Goal: Check status: Check status

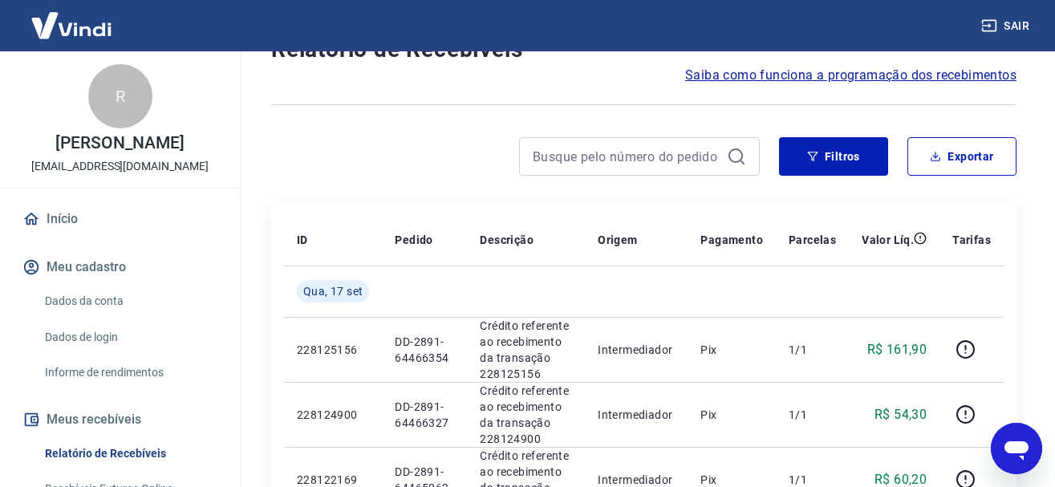
scroll to position [245, 0]
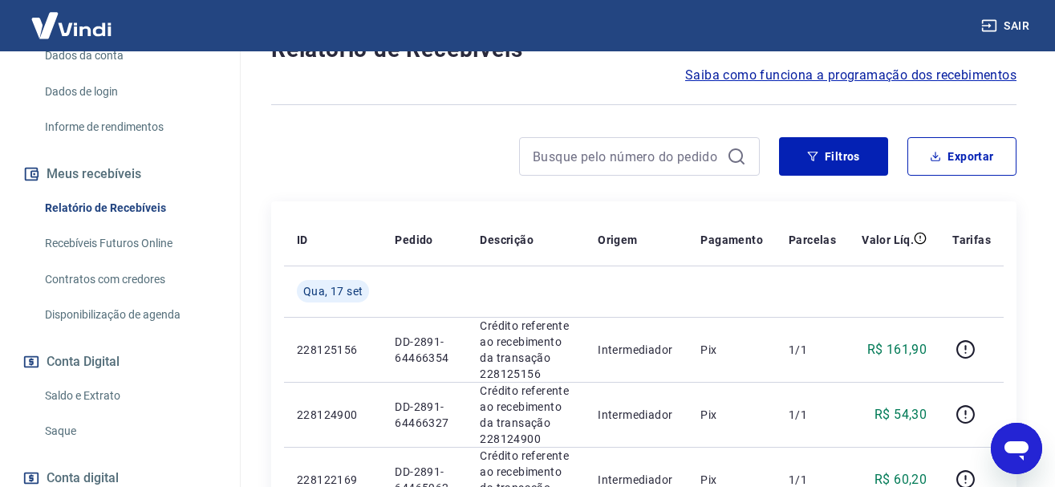
click at [68, 390] on link "Saldo e Extrato" at bounding box center [130, 395] width 182 height 33
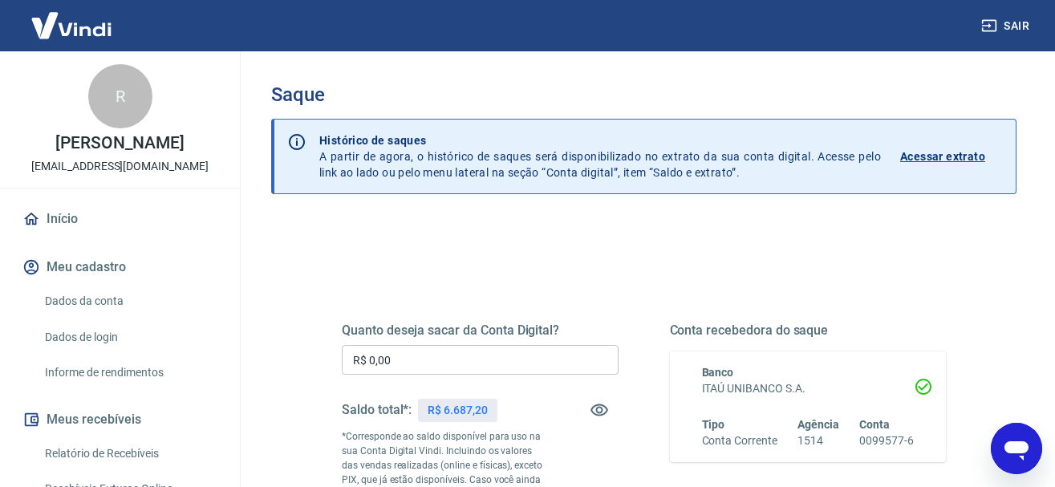
click at [490, 277] on div "Quanto deseja sacar da Conta Digital? R$ 0,00 ​ Saldo total*: R$ 6.687,20 *Corr…" at bounding box center [643, 445] width 643 height 387
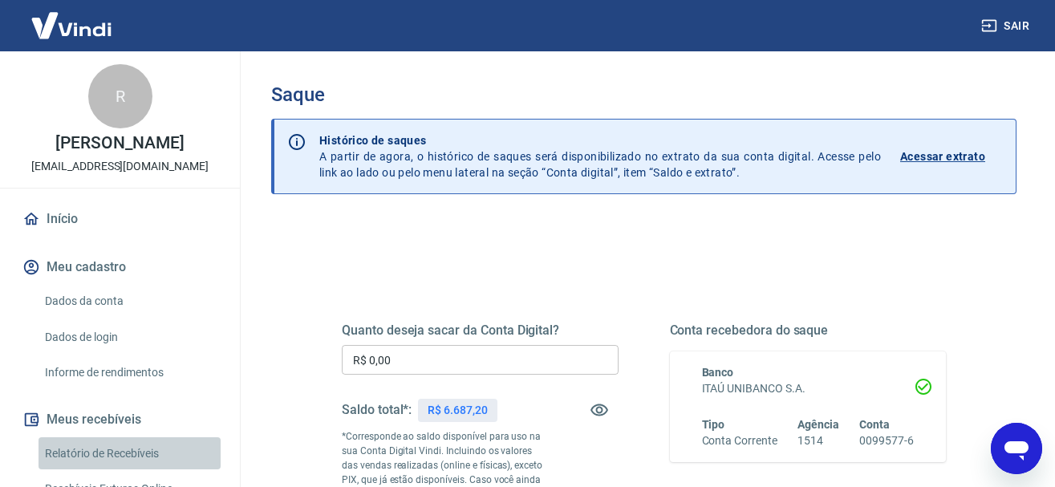
click at [102, 448] on link "Relatório de Recebíveis" at bounding box center [130, 453] width 182 height 33
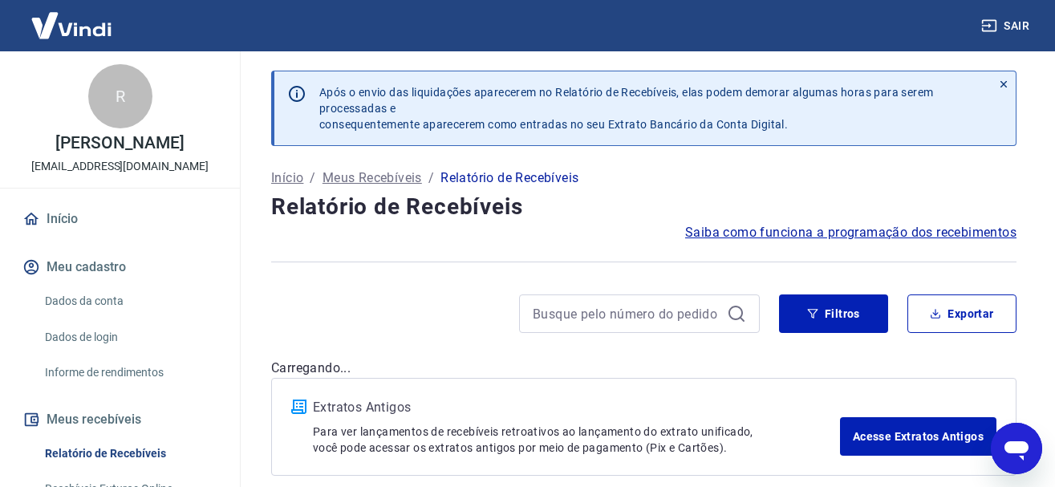
click at [1001, 88] on icon at bounding box center [1003, 84] width 11 height 11
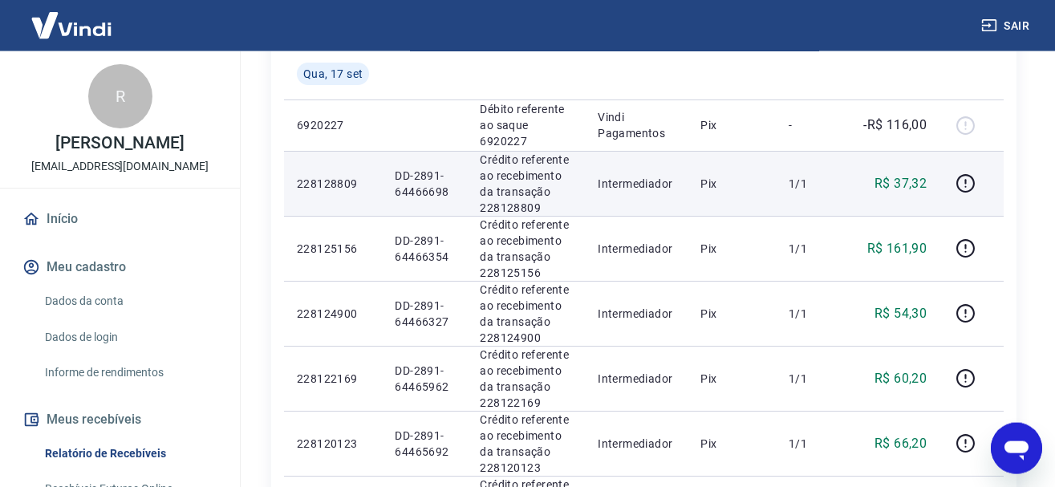
scroll to position [327, 0]
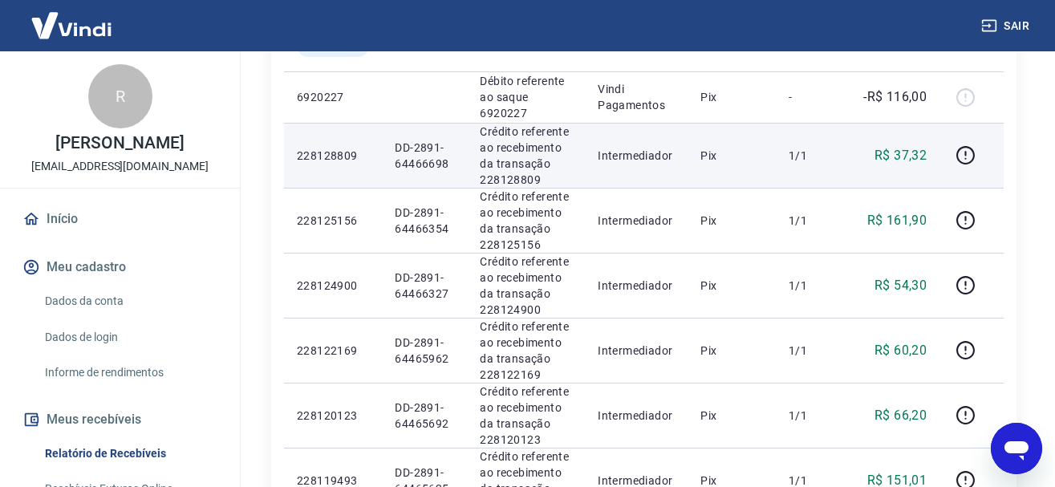
drag, startPoint x: 752, startPoint y: 219, endPoint x: 797, endPoint y: 216, distance: 45.8
click at [797, 188] on tr "228128809 DD-2891-64466698 Crédito referente ao recebimento da transação 228128…" at bounding box center [644, 155] width 720 height 65
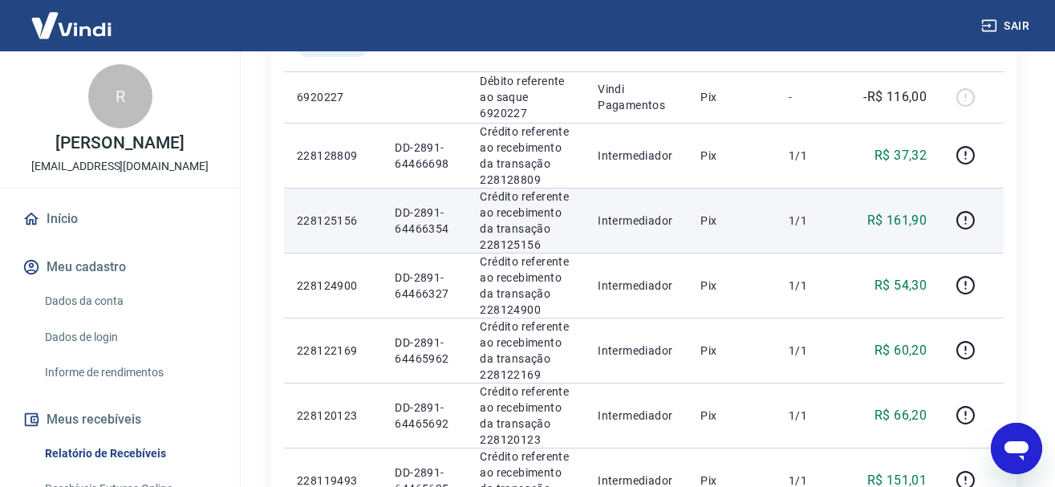
scroll to position [409, 0]
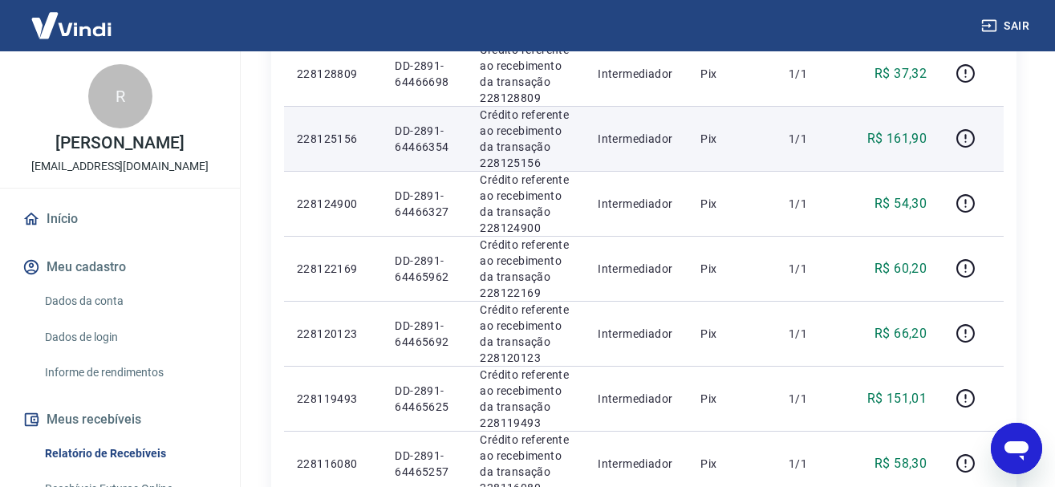
drag, startPoint x: 801, startPoint y: 230, endPoint x: 828, endPoint y: 225, distance: 27.8
click at [815, 171] on td "1/1" at bounding box center [812, 138] width 73 height 65
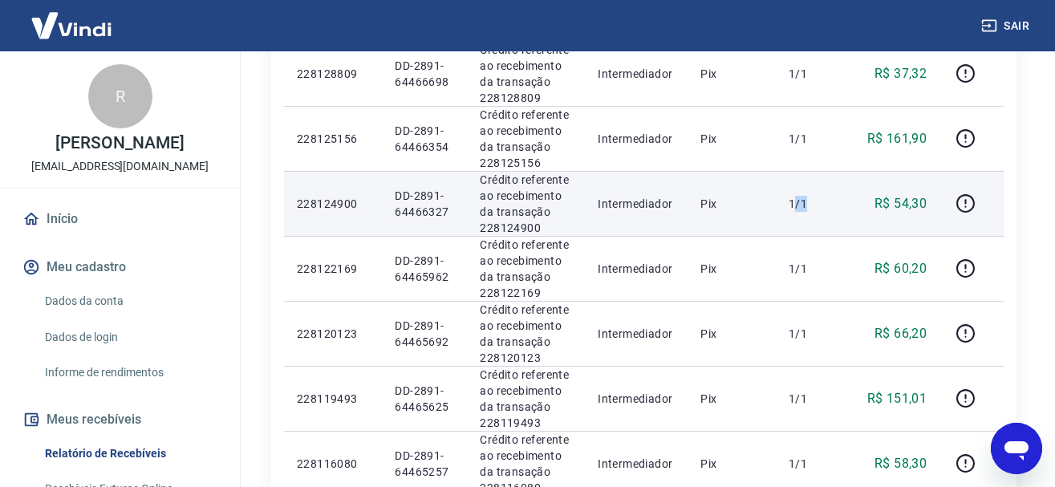
drag, startPoint x: 807, startPoint y: 282, endPoint x: 842, endPoint y: 286, distance: 35.6
click at [842, 236] on td "1/1" at bounding box center [812, 203] width 73 height 65
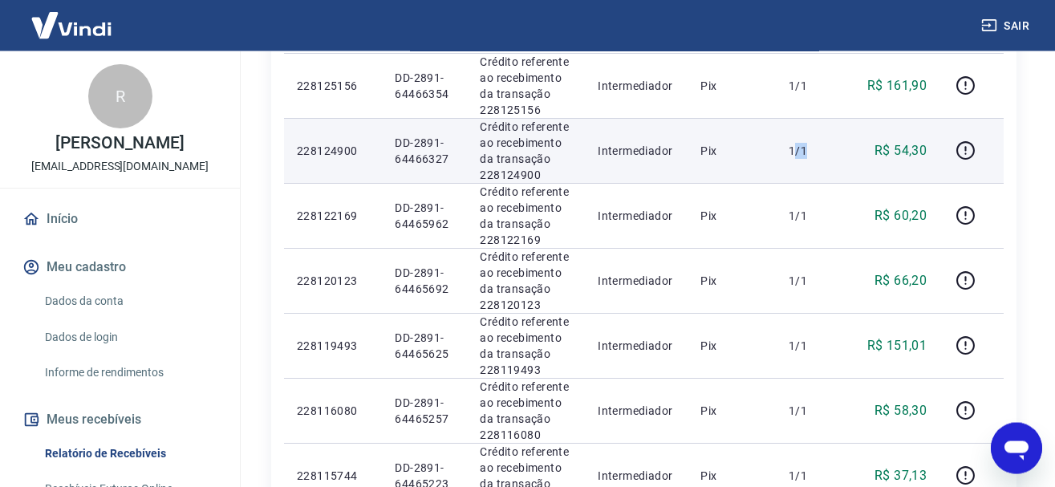
scroll to position [491, 0]
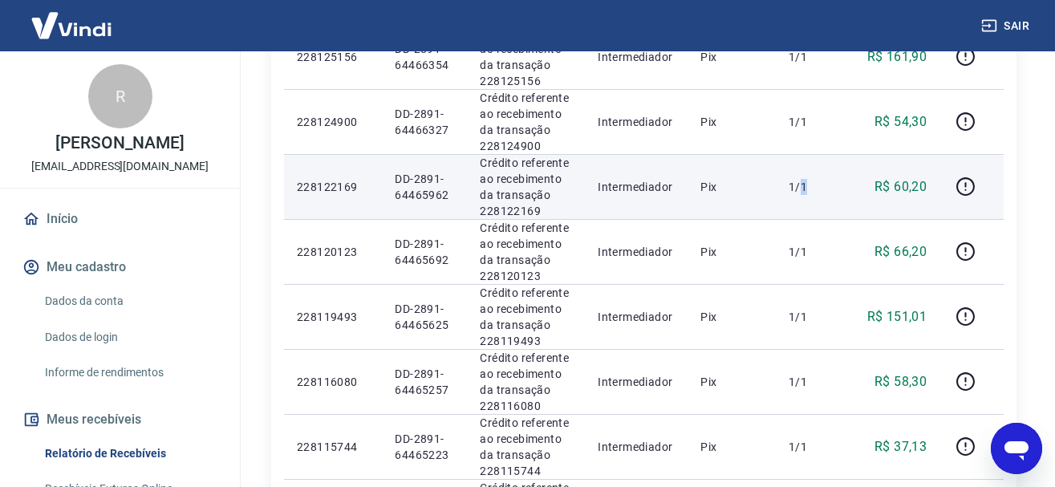
drag, startPoint x: 812, startPoint y: 318, endPoint x: 832, endPoint y: 315, distance: 20.3
click at [829, 195] on p "1/1" at bounding box center [812, 187] width 47 height 16
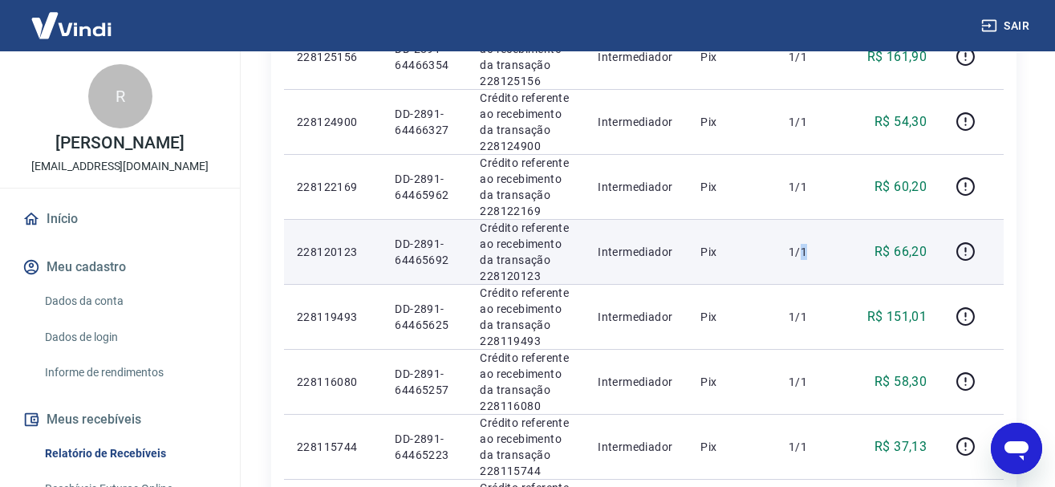
drag, startPoint x: 813, startPoint y: 385, endPoint x: 840, endPoint y: 388, distance: 27.5
click at [838, 284] on td "1/1" at bounding box center [812, 251] width 73 height 65
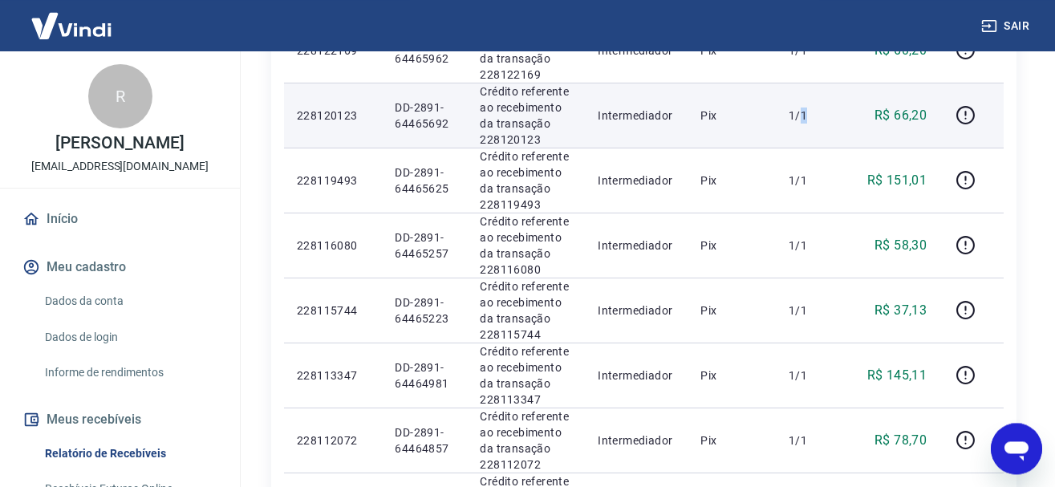
scroll to position [655, 0]
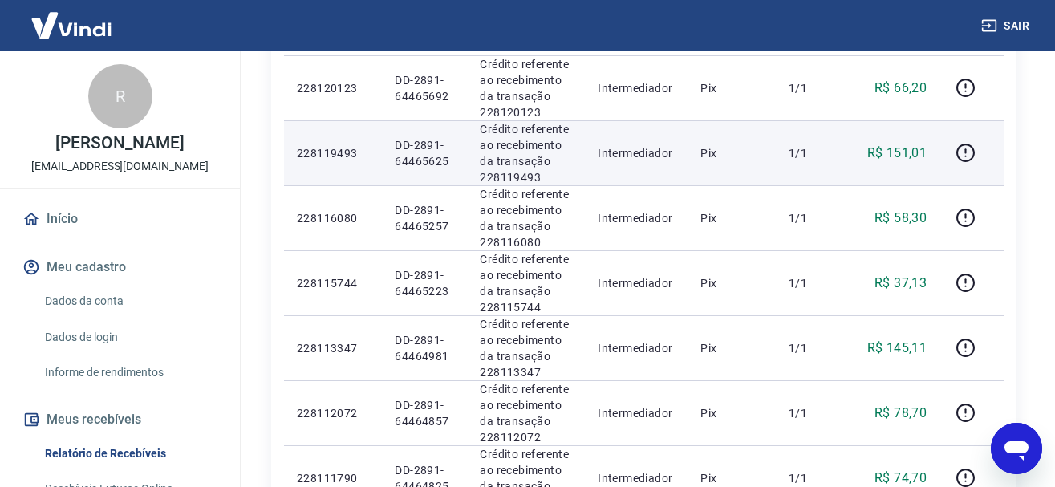
drag, startPoint x: 806, startPoint y: 342, endPoint x: 817, endPoint y: 335, distance: 12.9
click at [816, 161] on p "1/1" at bounding box center [812, 153] width 47 height 16
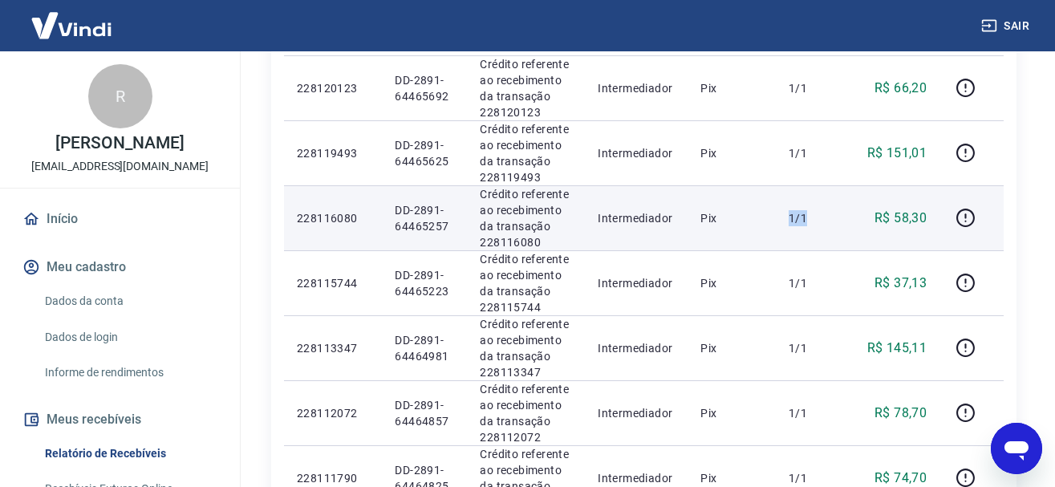
drag, startPoint x: 812, startPoint y: 436, endPoint x: 820, endPoint y: 437, distance: 8.2
click at [821, 250] on td "1/1" at bounding box center [812, 217] width 73 height 65
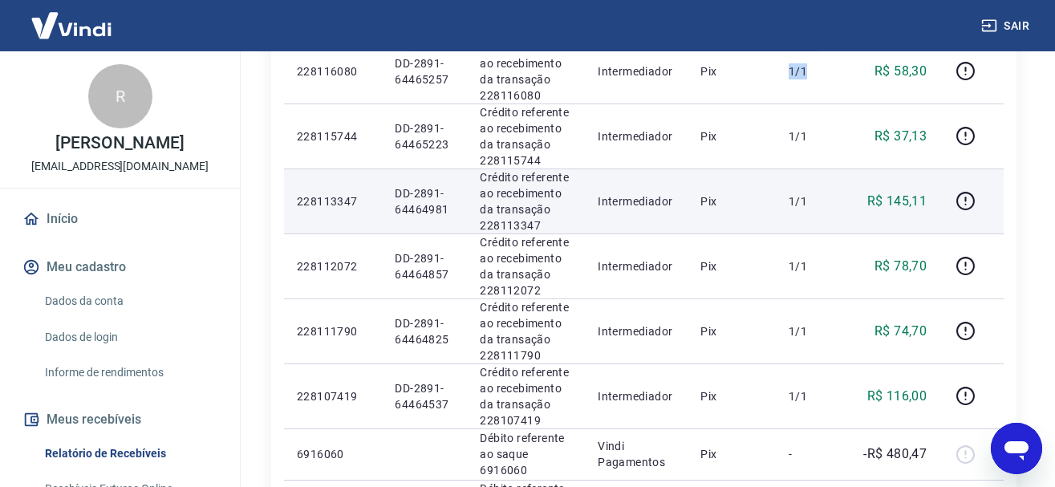
scroll to position [818, 0]
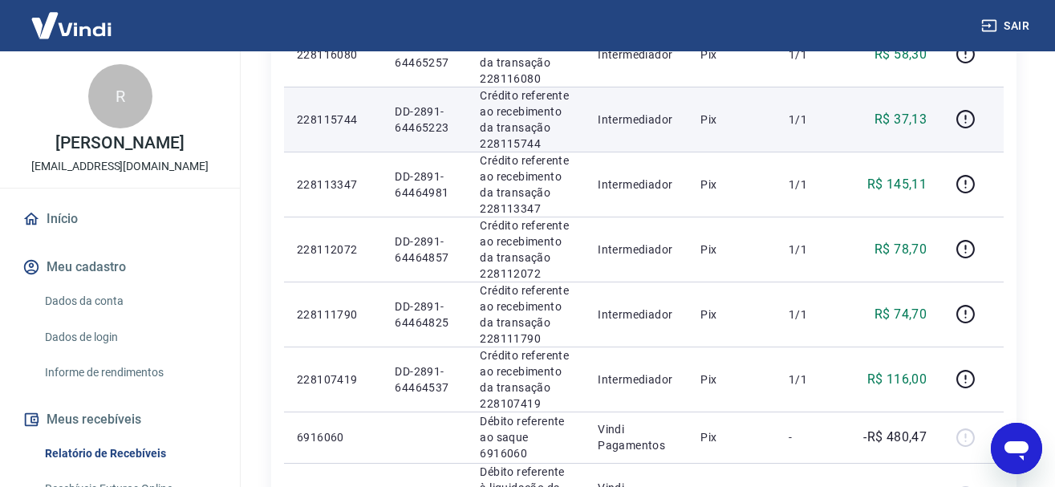
drag, startPoint x: 787, startPoint y: 382, endPoint x: 801, endPoint y: 377, distance: 14.5
click at [797, 152] on tr "228115744 DD-2891-64465223 Crédito referente ao recebimento da transação 228115…" at bounding box center [644, 119] width 720 height 65
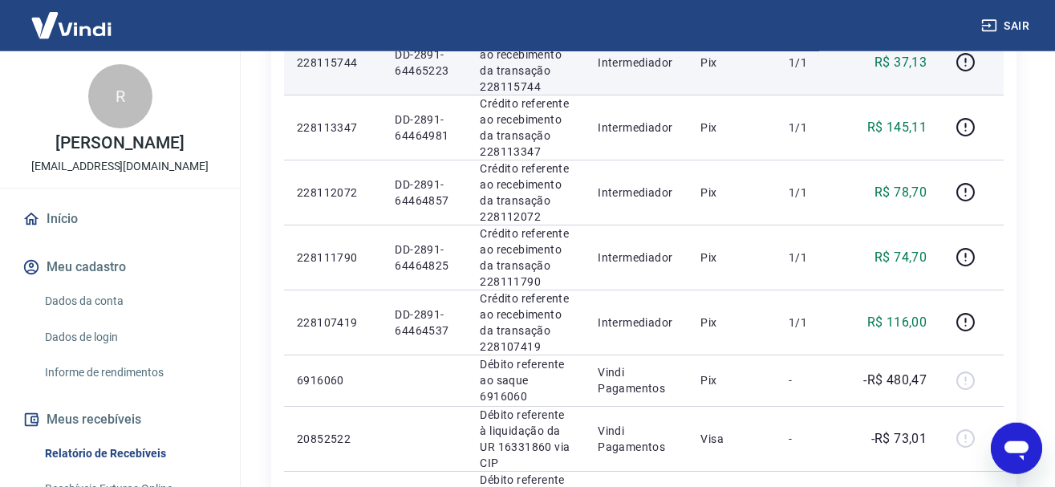
scroll to position [900, 0]
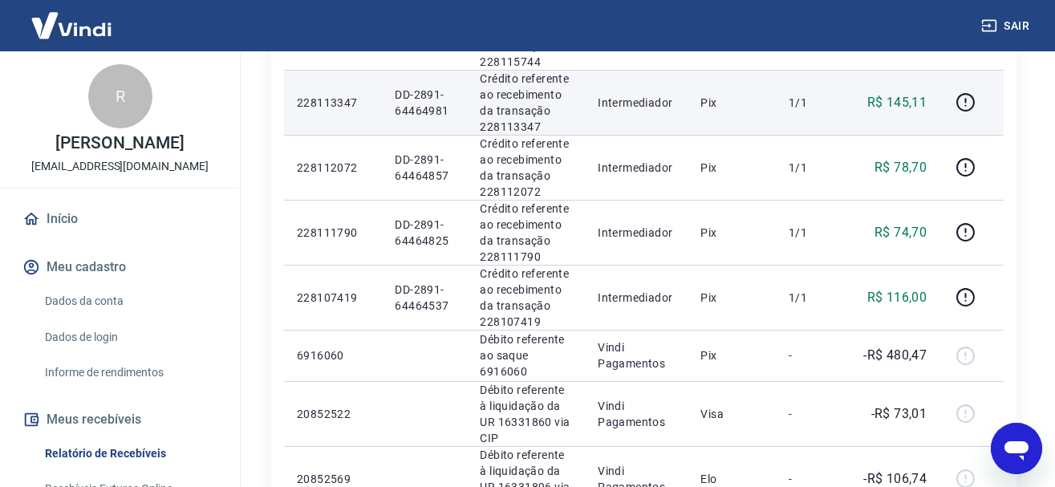
click at [804, 135] on td "1/1" at bounding box center [812, 102] width 73 height 65
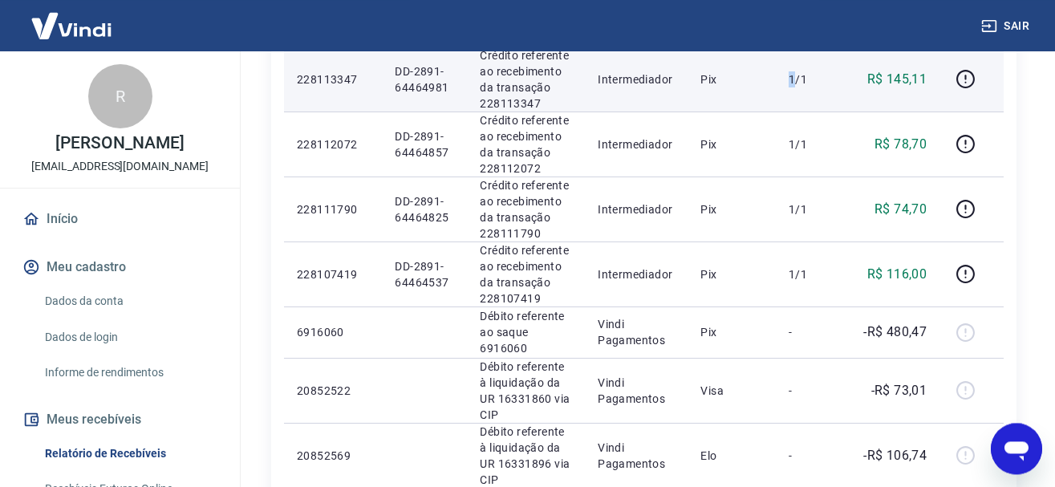
scroll to position [982, 0]
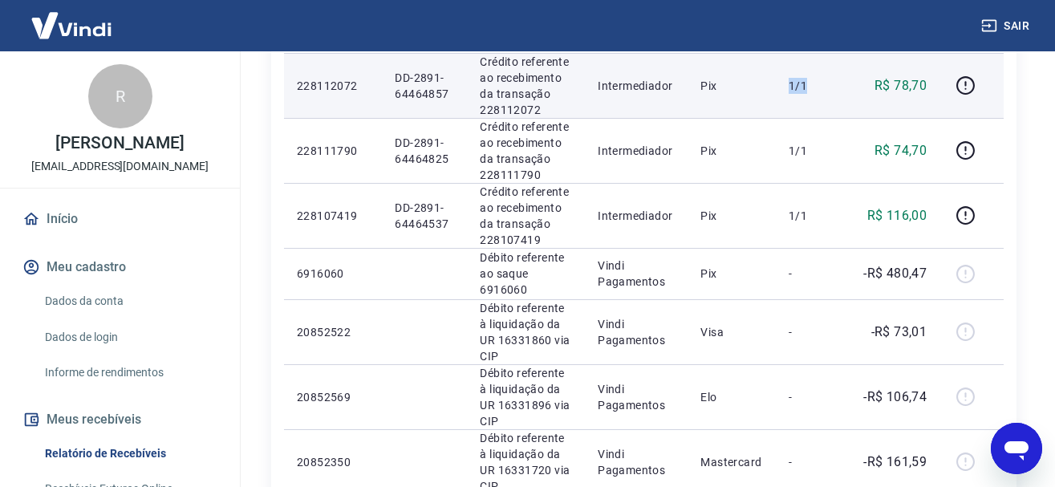
click at [831, 118] on td "1/1" at bounding box center [812, 85] width 73 height 65
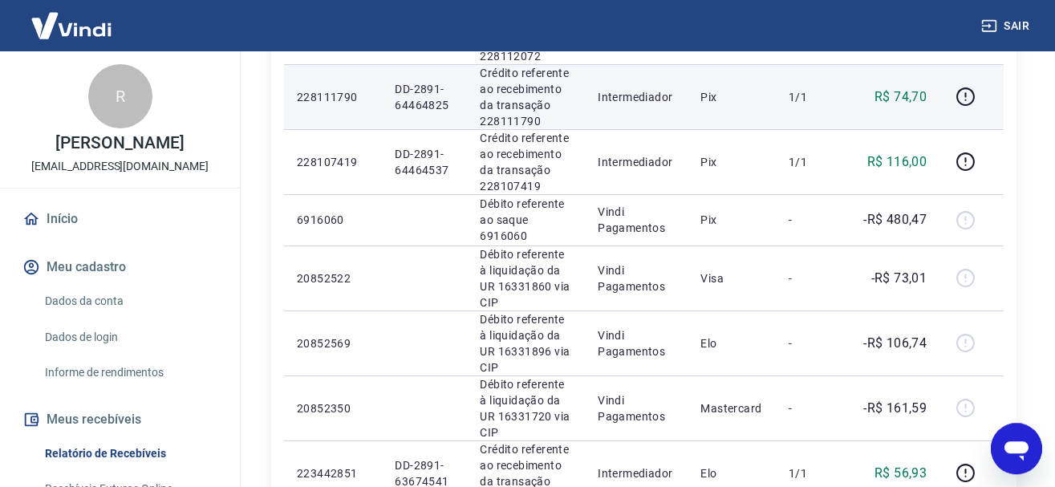
scroll to position [1064, 0]
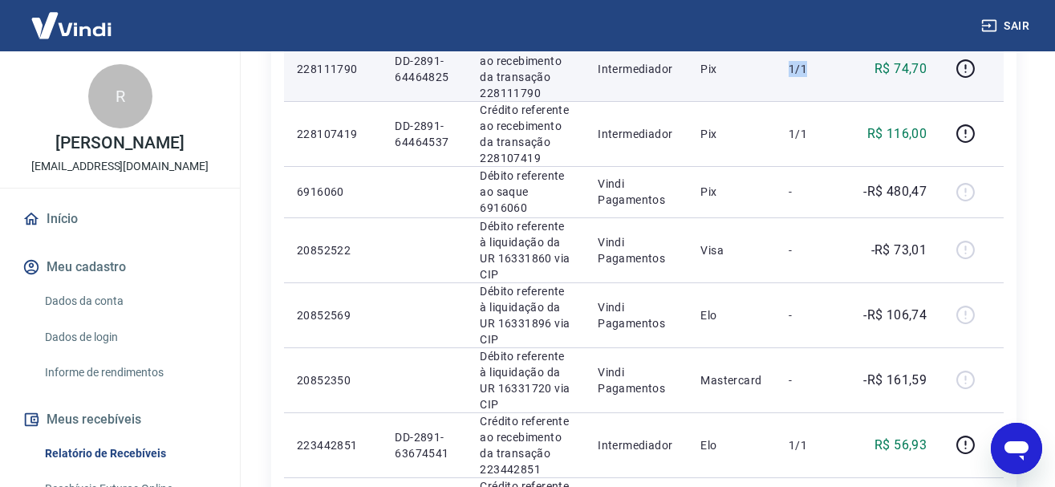
drag, startPoint x: 793, startPoint y: 415, endPoint x: 825, endPoint y: 415, distance: 32.1
click at [824, 101] on td "1/1" at bounding box center [812, 68] width 73 height 65
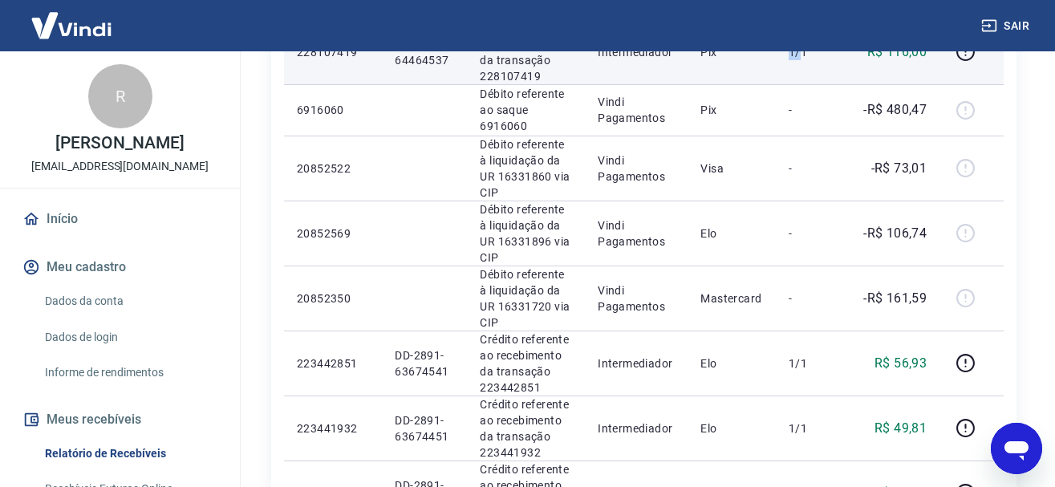
drag, startPoint x: 806, startPoint y: 424, endPoint x: 831, endPoint y: 421, distance: 25.0
click at [832, 84] on td "1/1" at bounding box center [812, 51] width 73 height 65
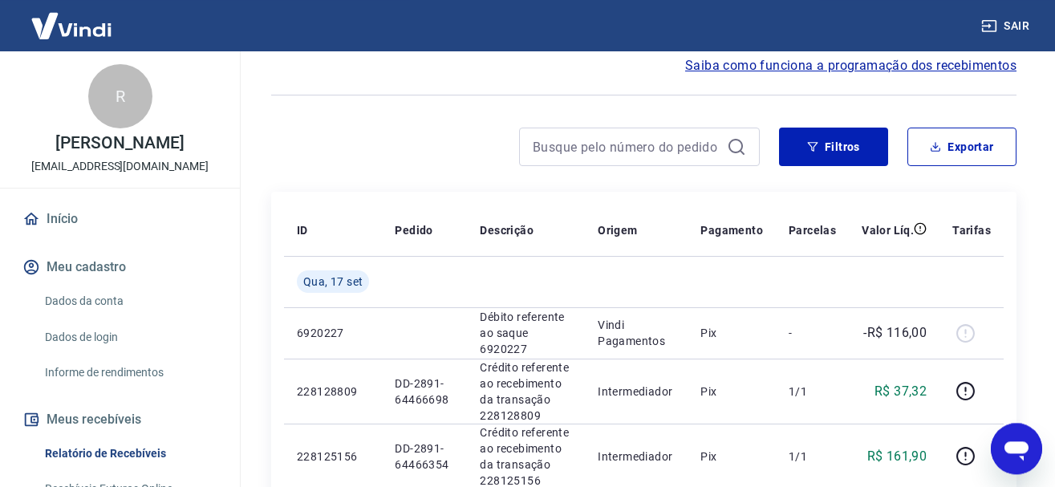
scroll to position [89, 0]
